Goal: Find contact information

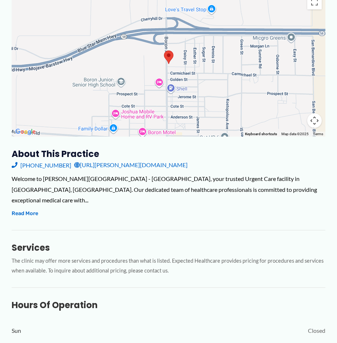
scroll to position [145, 0]
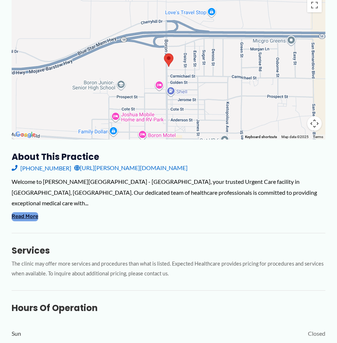
click at [23, 212] on button "Read More" at bounding box center [25, 216] width 27 height 9
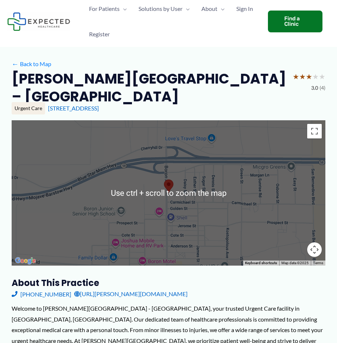
scroll to position [0, 0]
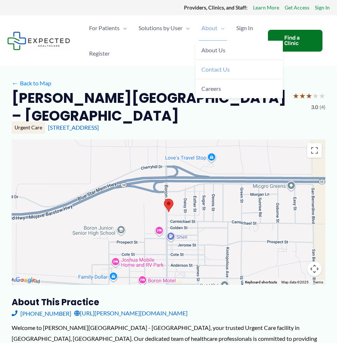
click at [222, 69] on span "Contact Us" at bounding box center [215, 69] width 28 height 7
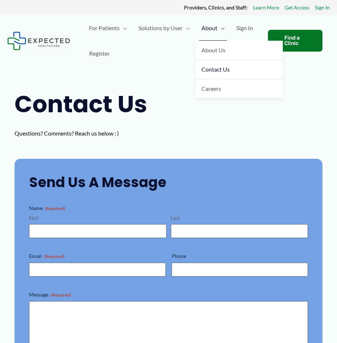
click at [213, 24] on span "About" at bounding box center [209, 27] width 16 height 25
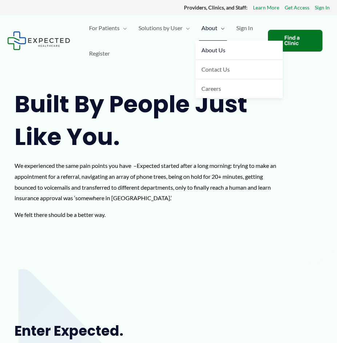
click at [209, 26] on span "About" at bounding box center [209, 27] width 16 height 25
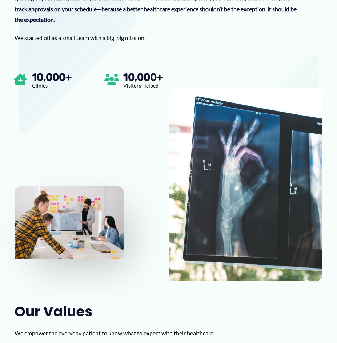
scroll to position [38, 0]
